Goal: Information Seeking & Learning: Check status

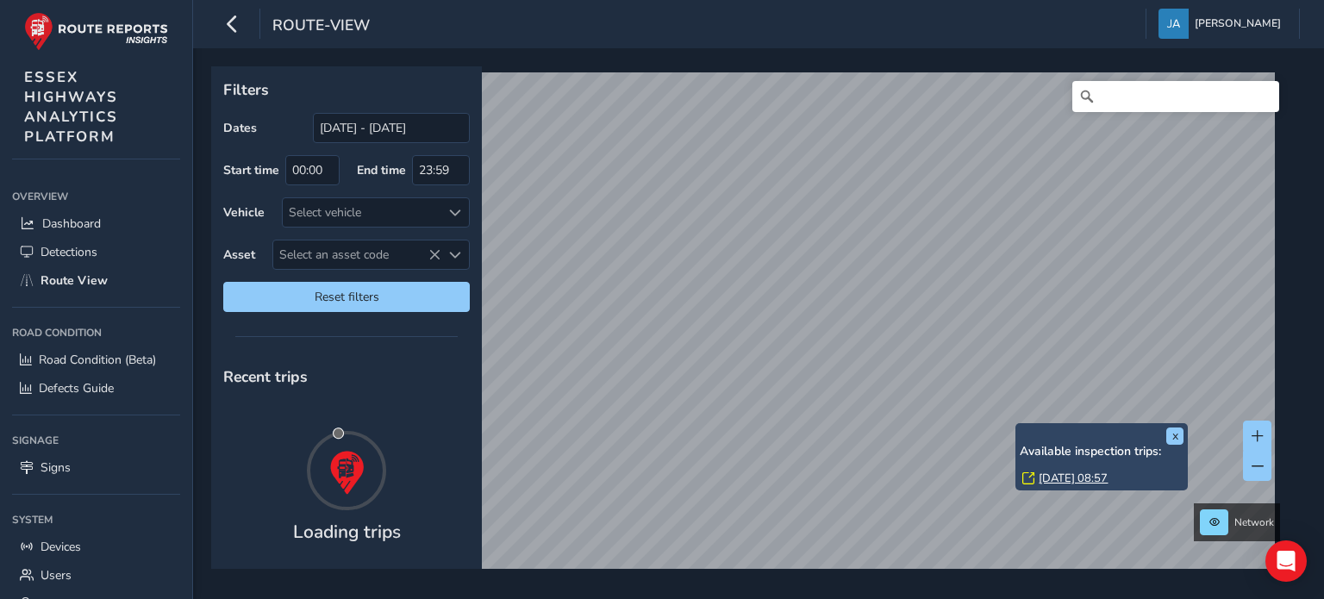
click at [1056, 476] on link "[DATE] 08:57" at bounding box center [1072, 478] width 69 height 16
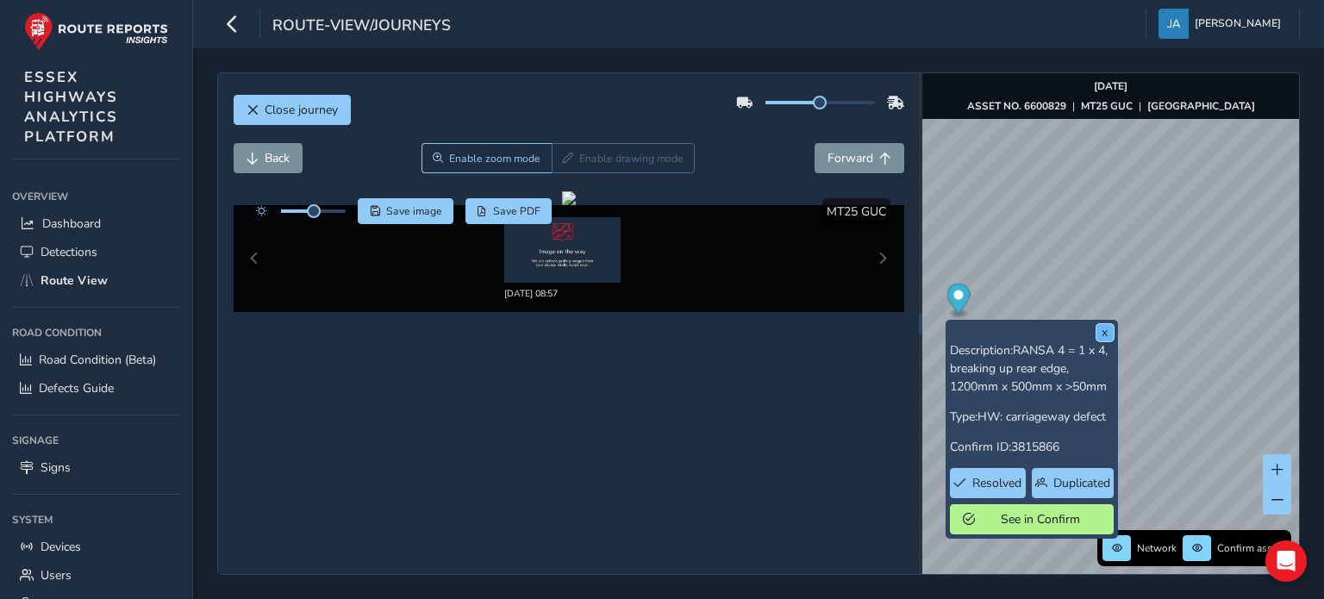
click at [1101, 338] on button "x" at bounding box center [1104, 332] width 17 height 17
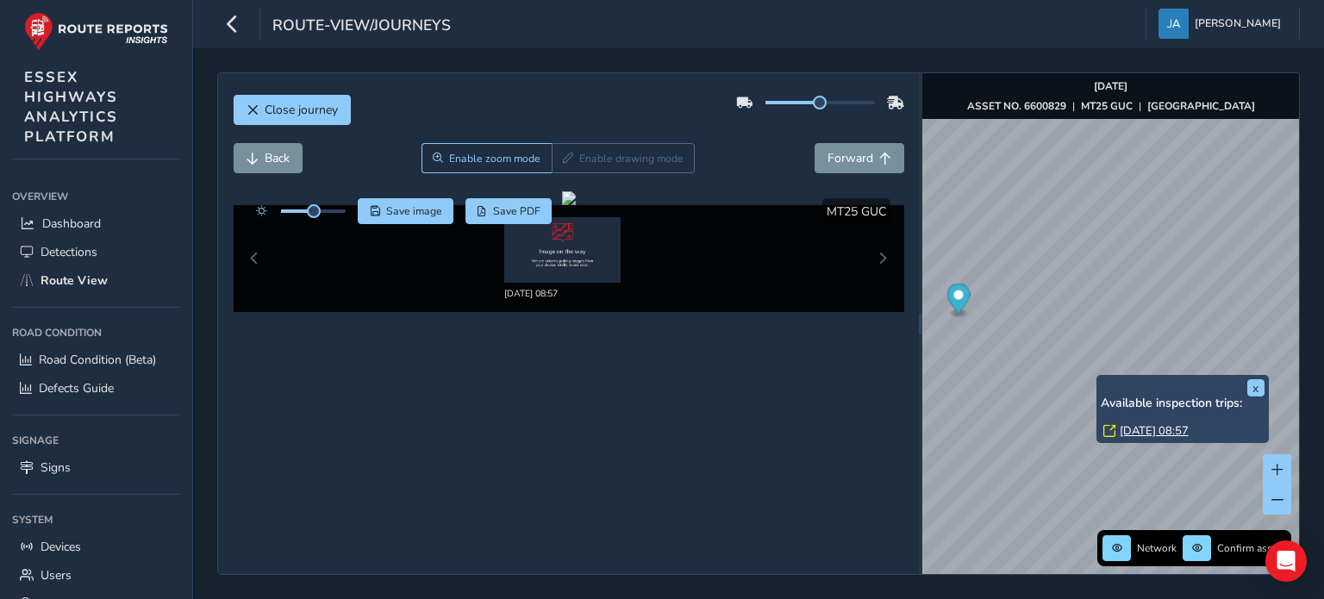
click at [1136, 430] on link "[DATE] 08:57" at bounding box center [1153, 431] width 69 height 16
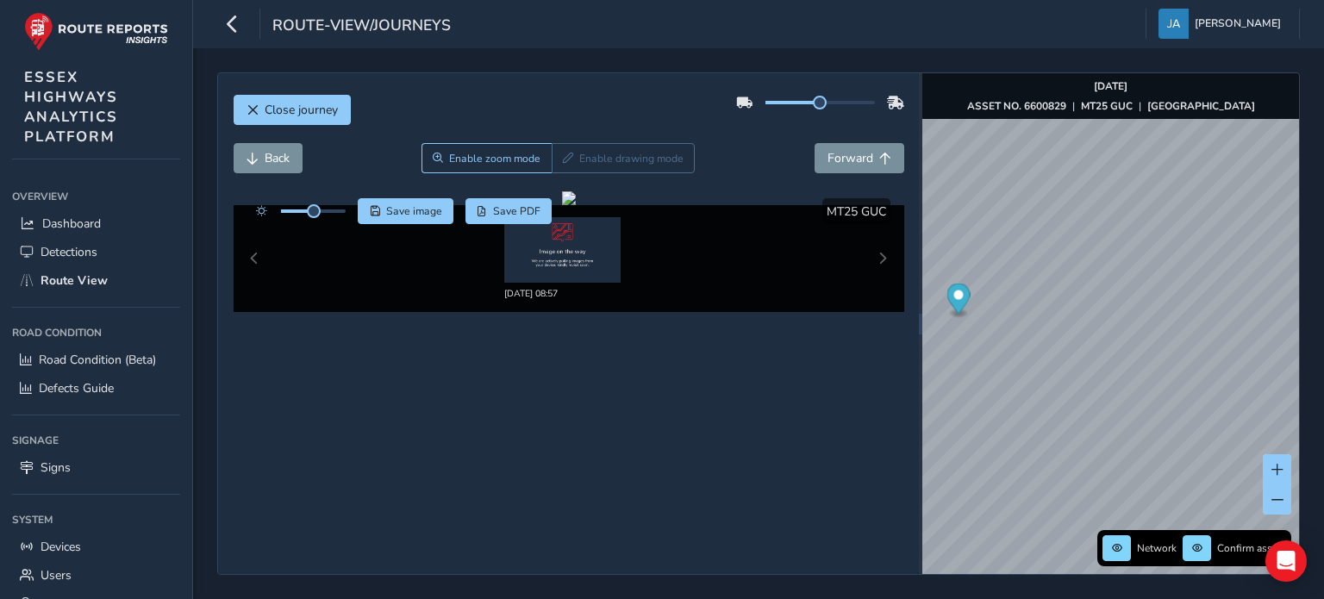
click at [880, 261] on div "[DATE] 08:57" at bounding box center [569, 258] width 670 height 107
click at [258, 254] on div "[DATE] 08:57" at bounding box center [569, 258] width 670 height 107
click at [265, 168] on button "Back" at bounding box center [268, 158] width 69 height 30
click at [885, 258] on div "[DATE] 08:57" at bounding box center [569, 258] width 670 height 107
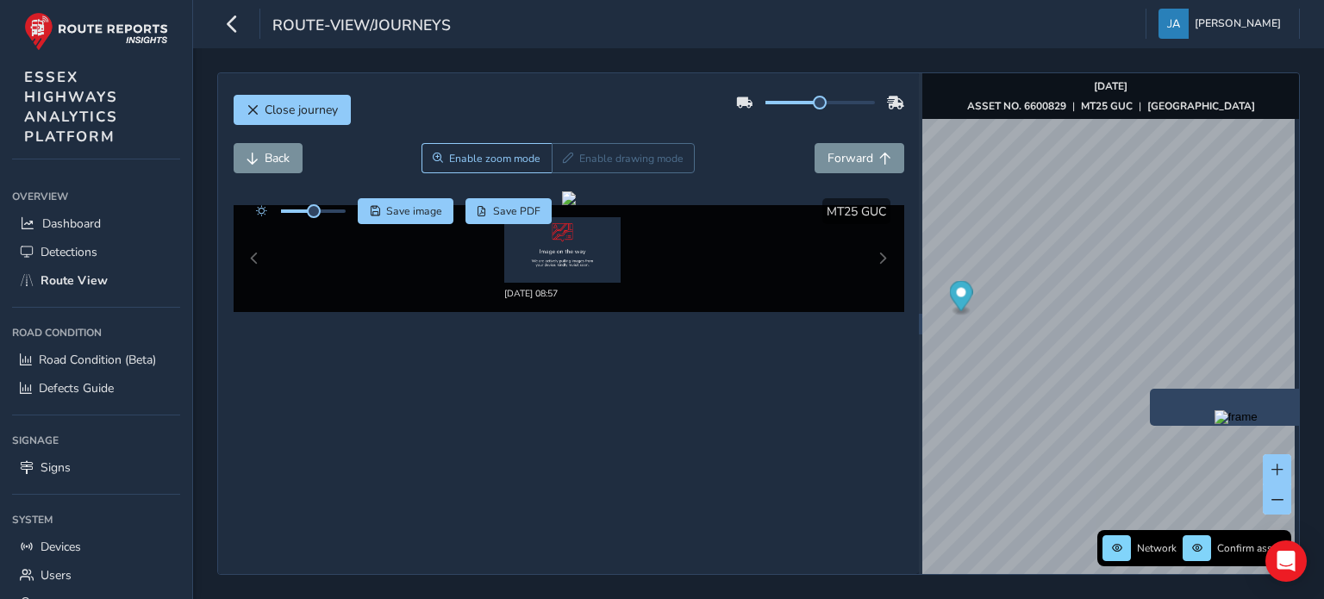
click at [1151, 392] on div "x" at bounding box center [1235, 407] width 172 height 37
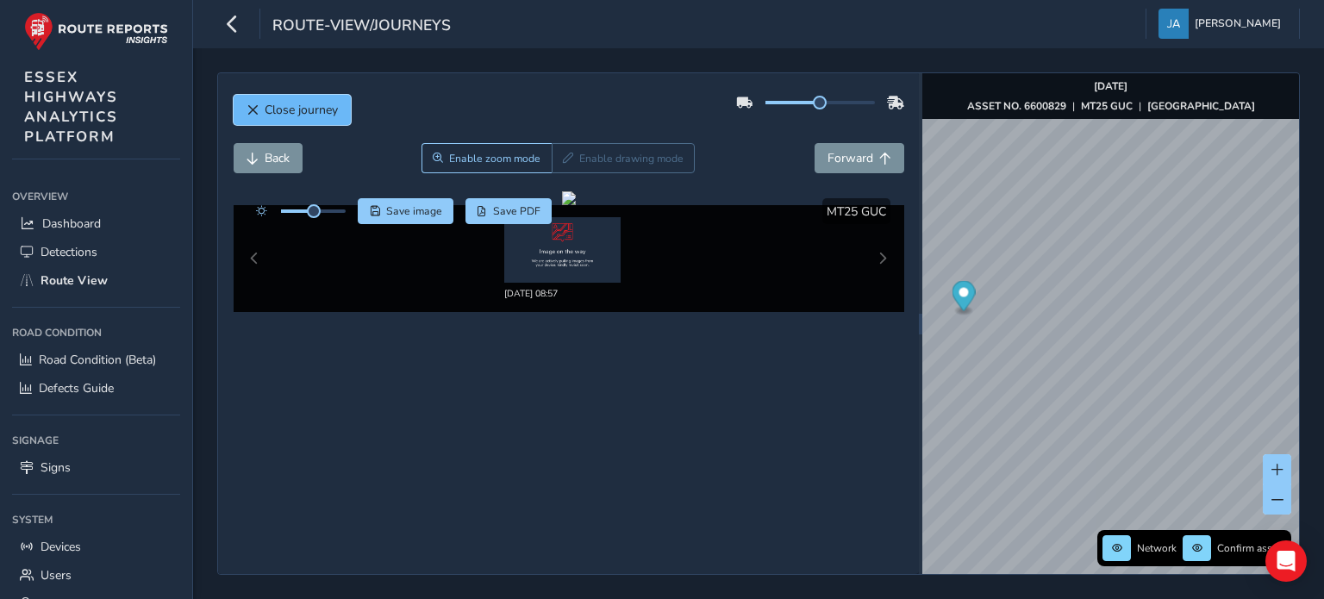
click at [303, 103] on span "Close journey" at bounding box center [301, 110] width 73 height 16
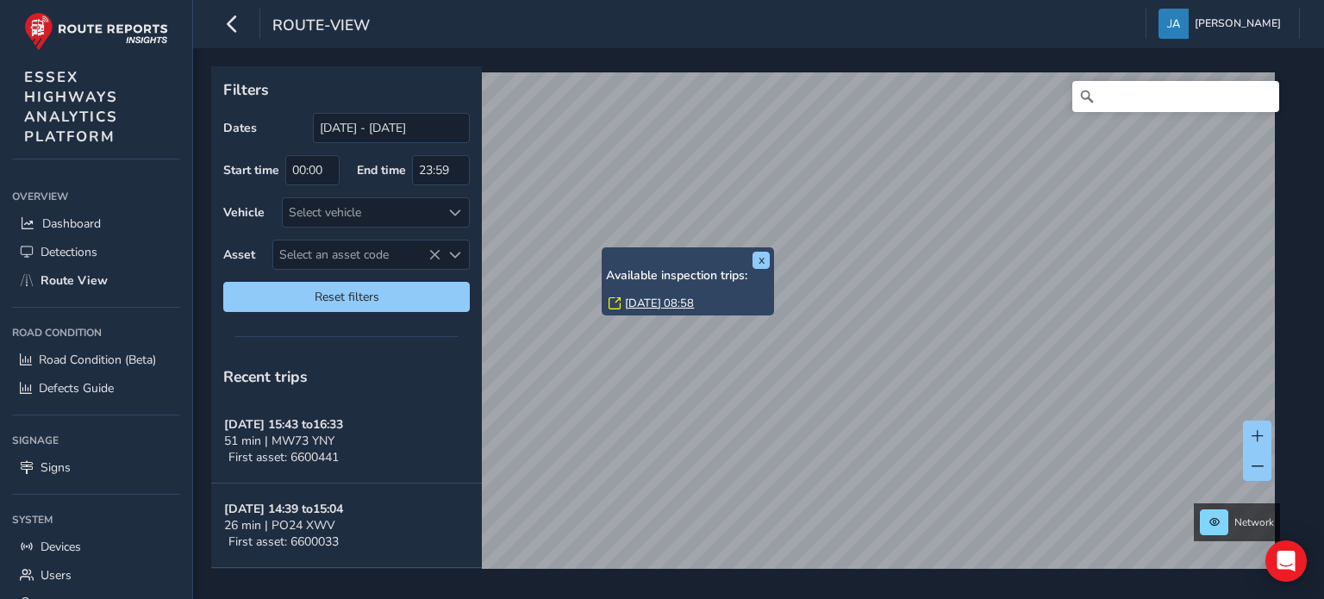
click at [639, 299] on link "[DATE] 08:58" at bounding box center [659, 304] width 69 height 16
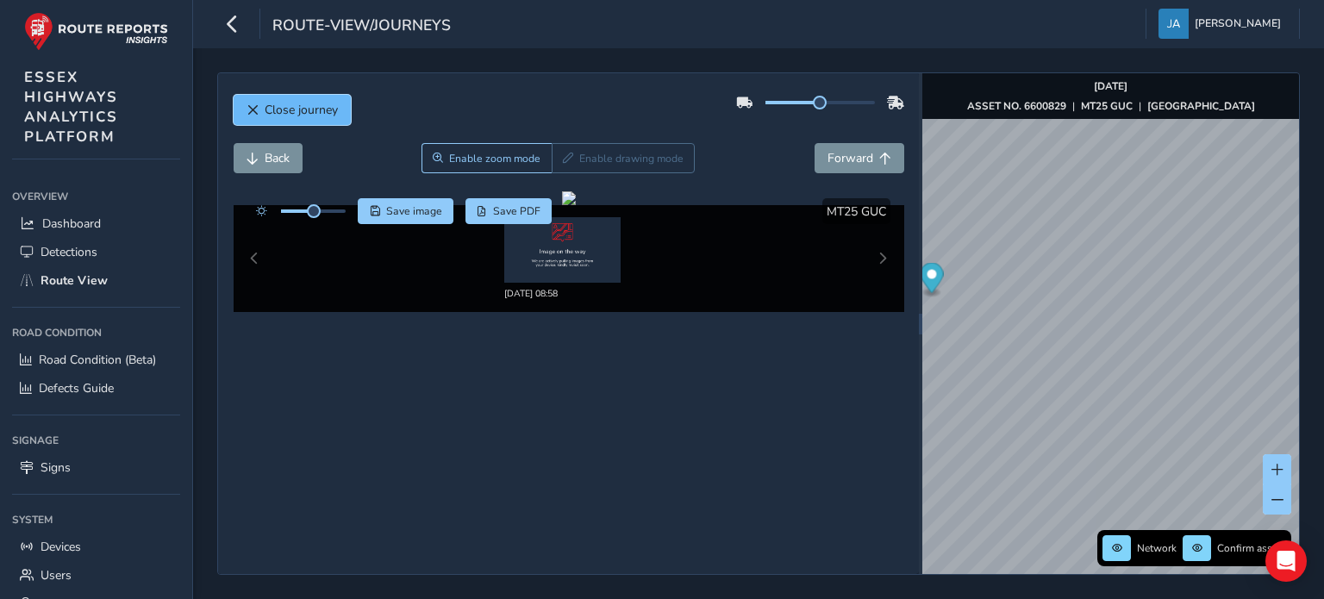
click at [297, 110] on span "Close journey" at bounding box center [301, 110] width 73 height 16
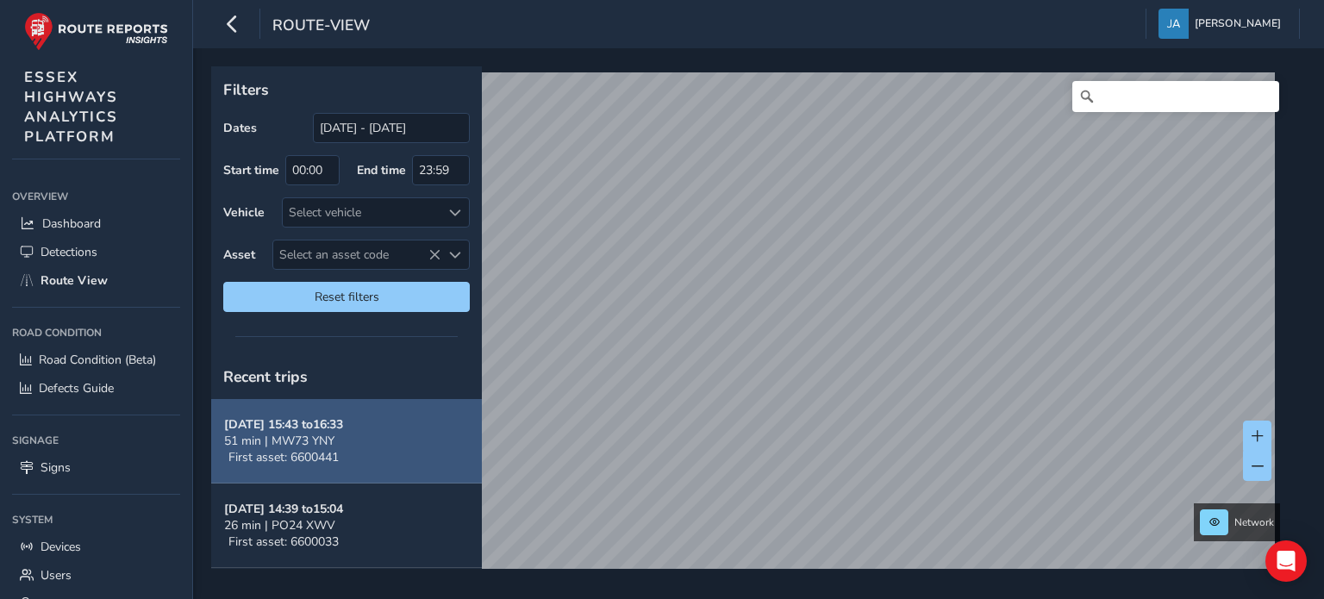
click at [329, 430] on strong "[DATE] 15:43 to 16:33" at bounding box center [283, 424] width 119 height 16
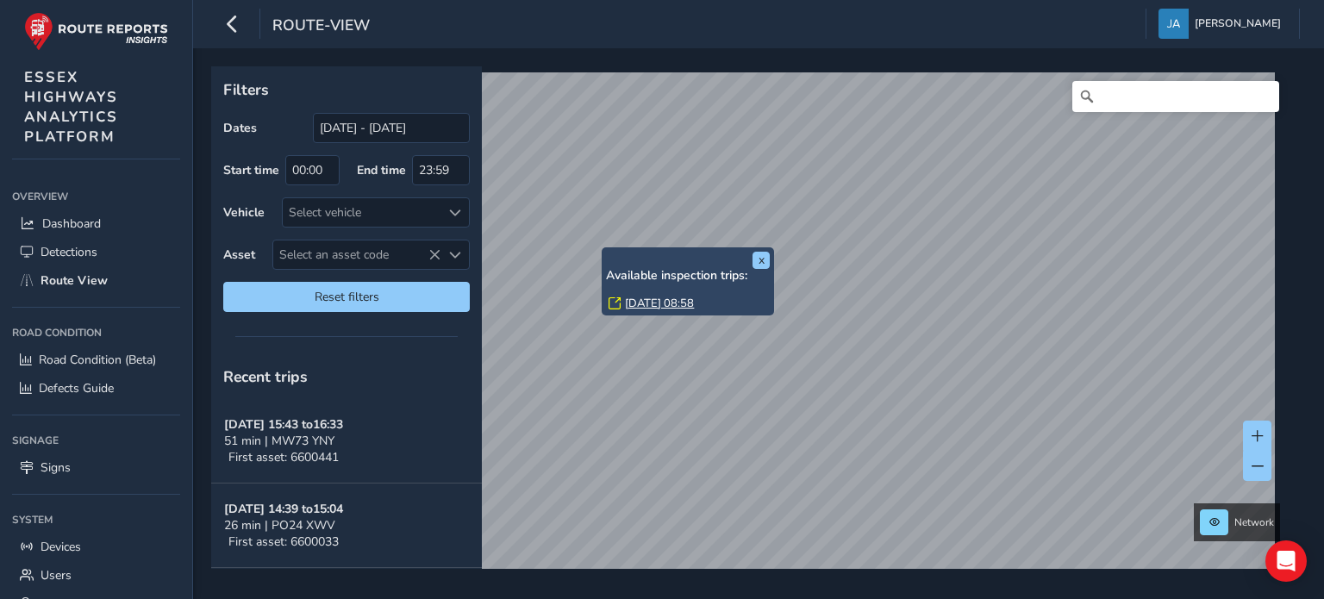
click at [641, 302] on link "[DATE] 08:58" at bounding box center [659, 304] width 69 height 16
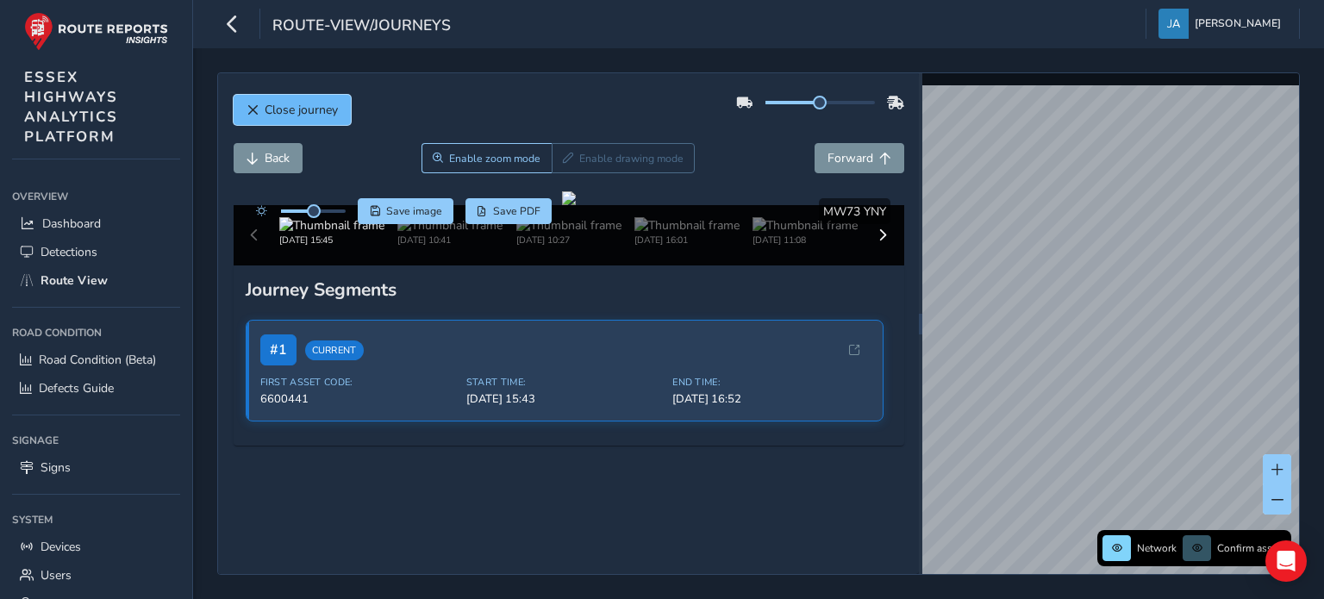
click at [314, 114] on span "Close journey" at bounding box center [301, 110] width 73 height 16
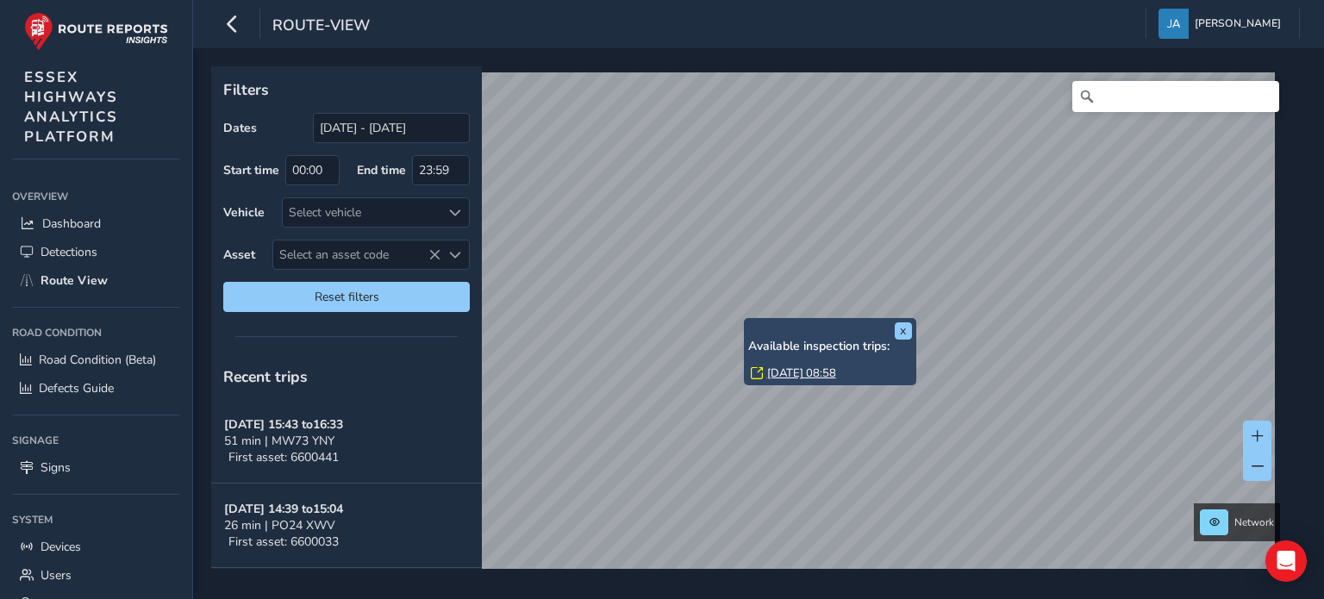
click at [788, 375] on link "[DATE] 08:58" at bounding box center [801, 373] width 69 height 16
